Goal: Find specific page/section: Locate a particular part of the current website

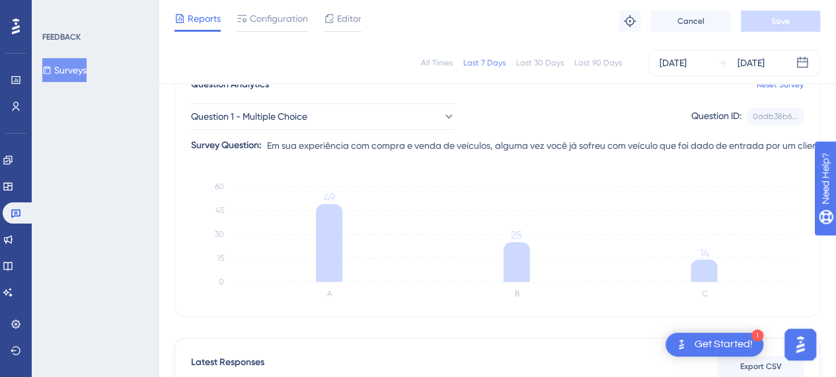
scroll to position [132, 0]
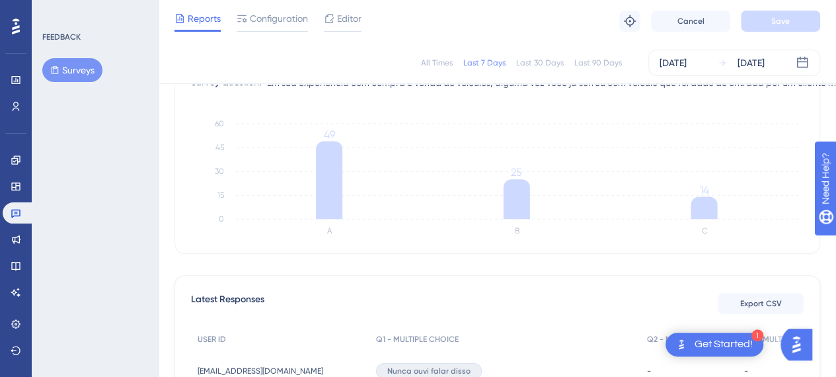
scroll to position [132, 0]
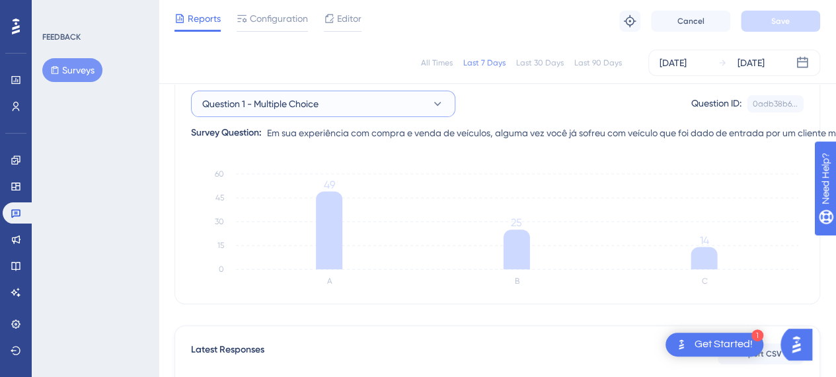
click at [326, 101] on button "Question 1 - Multiple Choice" at bounding box center [323, 103] width 264 height 26
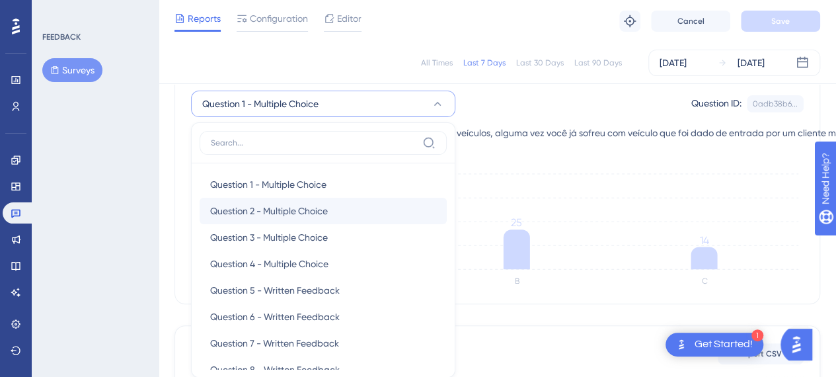
scroll to position [193, 0]
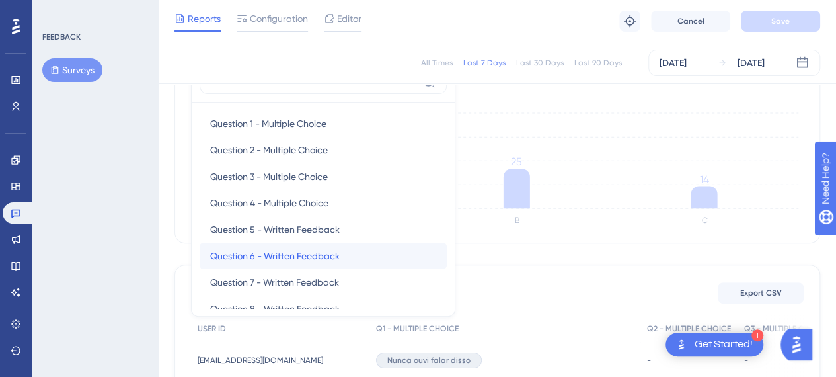
click at [291, 256] on span "Question 6 - Written Feedback" at bounding box center [274, 256] width 129 height 16
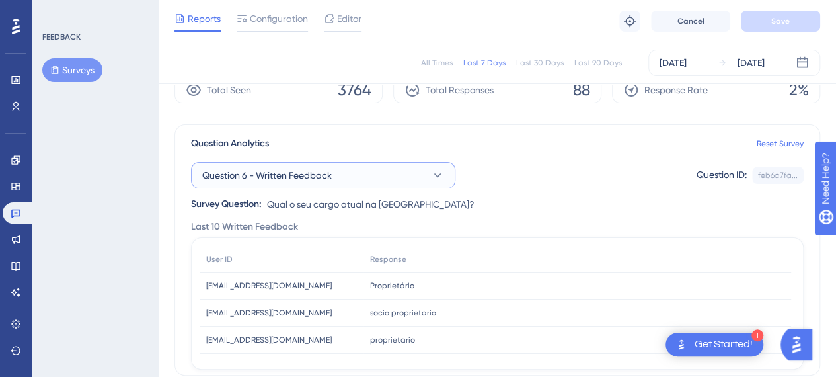
click at [316, 171] on span "Question 6 - Written Feedback" at bounding box center [266, 175] width 129 height 16
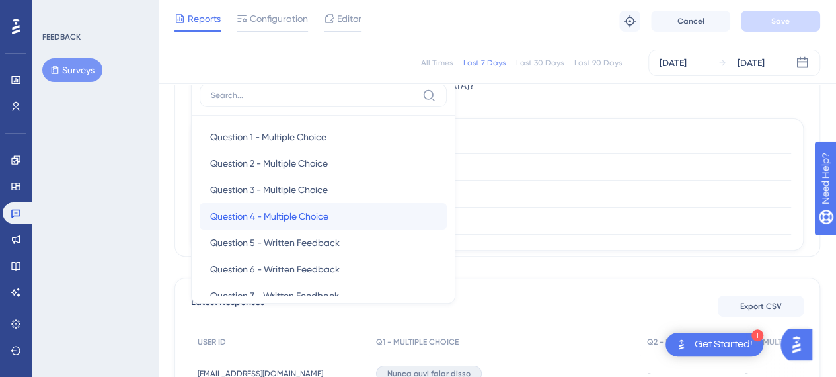
click at [295, 215] on span "Question 4 - Multiple Choice" at bounding box center [269, 216] width 118 height 16
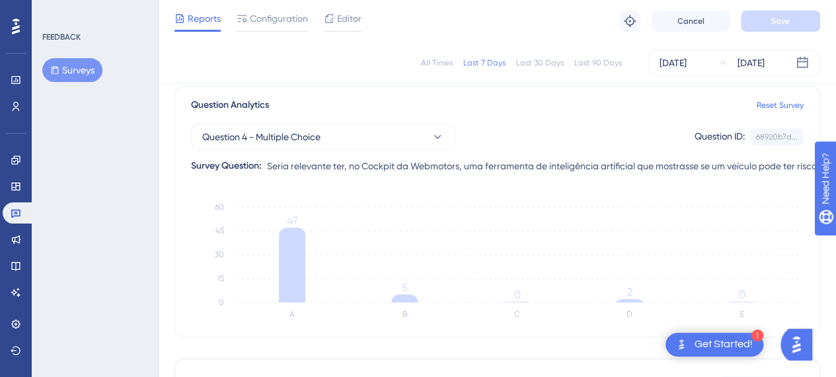
scroll to position [48, 0]
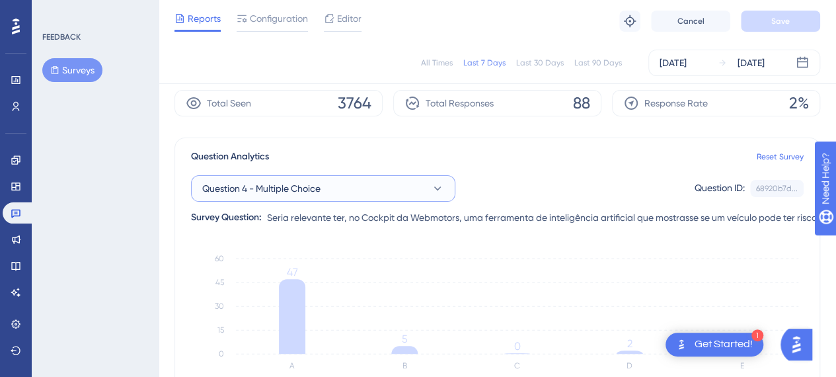
click at [286, 196] on button "Question 4 - Multiple Choice" at bounding box center [323, 188] width 264 height 26
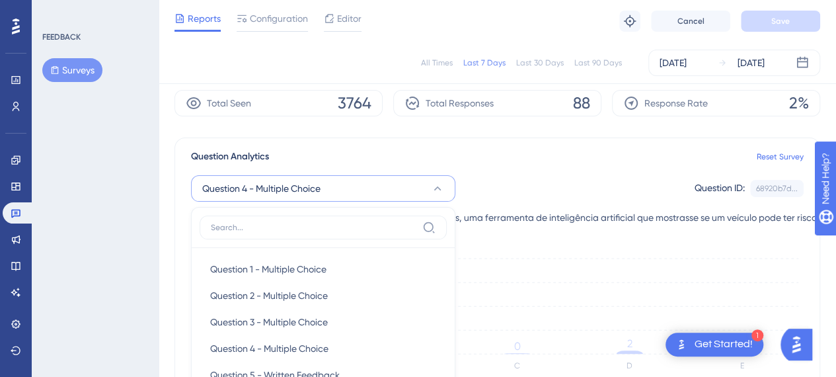
scroll to position [180, 0]
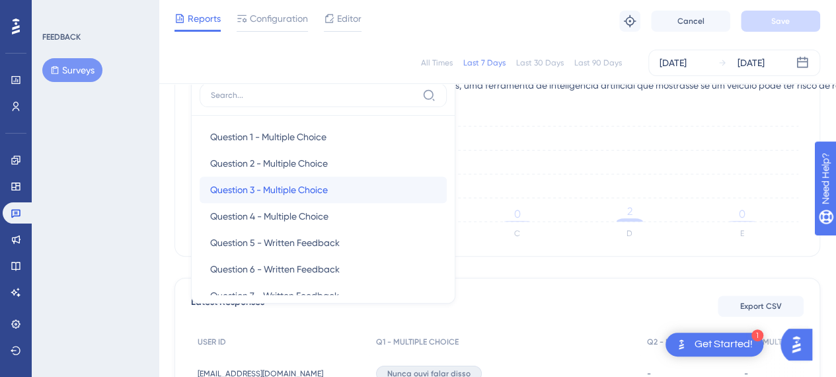
click at [279, 187] on span "Question 3 - Multiple Choice" at bounding box center [269, 190] width 118 height 16
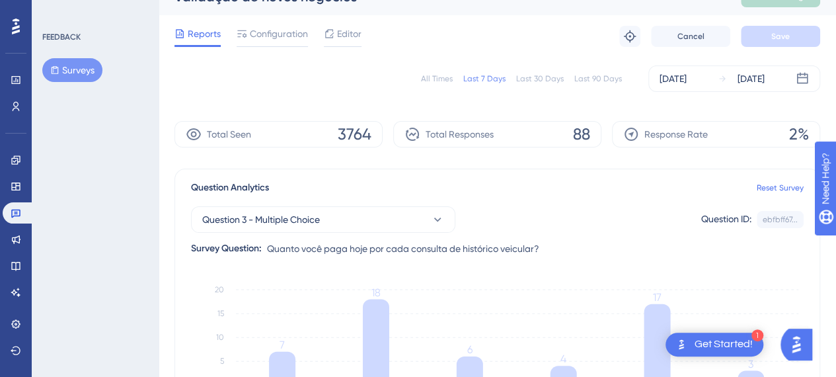
scroll to position [0, 0]
